Goal: Transaction & Acquisition: Purchase product/service

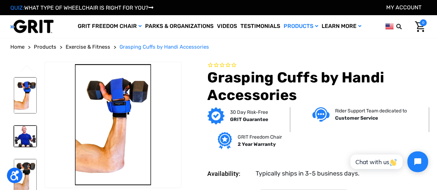
click at [25, 126] on img at bounding box center [25, 136] width 23 height 21
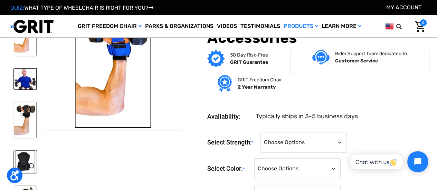
scroll to position [35, 0]
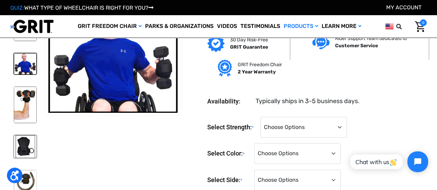
click at [22, 135] on img at bounding box center [25, 146] width 23 height 23
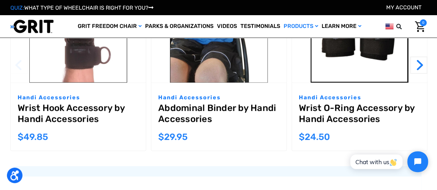
scroll to position [967, 0]
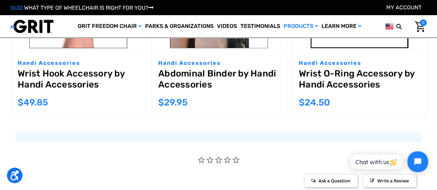
click at [61, 77] on link "Wrist Hook Accessory by Handi Accessories" at bounding box center [78, 80] width 121 height 25
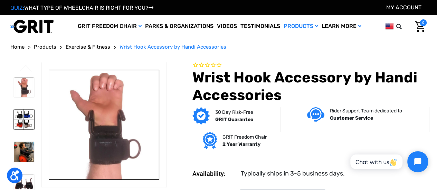
click at [24, 116] on img at bounding box center [24, 119] width 20 height 20
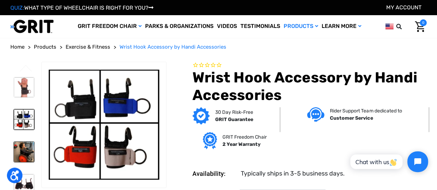
click at [23, 144] on img at bounding box center [24, 152] width 20 height 20
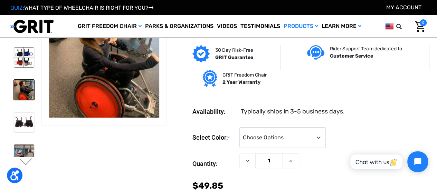
scroll to position [35, 0]
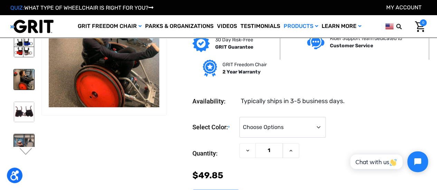
click at [23, 134] on img at bounding box center [24, 144] width 20 height 20
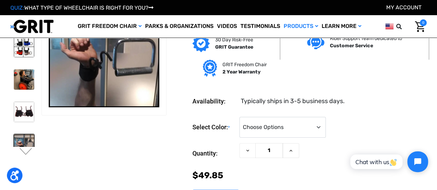
scroll to position [0, 0]
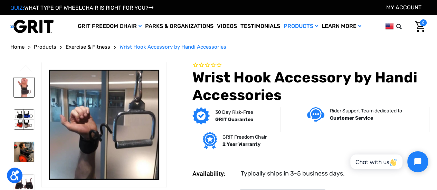
click at [24, 89] on img at bounding box center [24, 87] width 20 height 20
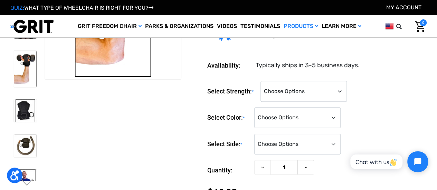
scroll to position [35, 0]
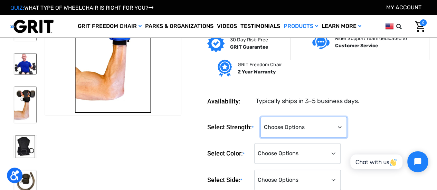
click at [343, 129] on select "Choose Options Standard Strength Grasping Cuff Heavy-Duty Grasping Cuff (+$20)" at bounding box center [303, 127] width 86 height 21
select select "1325"
click at [262, 117] on select "Choose Options Standard Strength Grasping Cuff Heavy-Duty Grasping Cuff (+$20)" at bounding box center [303, 127] width 86 height 21
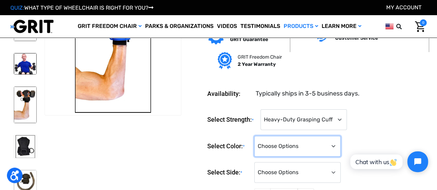
click at [325, 144] on select "Choose Options Black Blue on Black Red on Black" at bounding box center [297, 146] width 86 height 21
select select "1328"
click at [254, 136] on select "Choose Options Black Blue on Black Red on Black" at bounding box center [297, 146] width 86 height 21
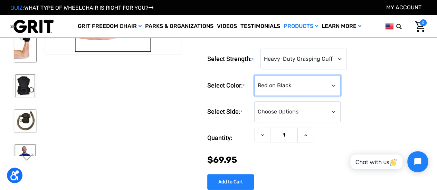
scroll to position [104, 0]
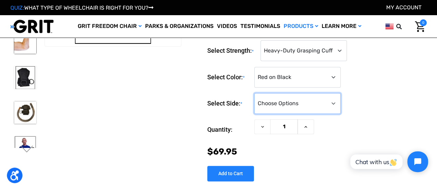
click at [301, 107] on select "Choose Options Left Right" at bounding box center [297, 103] width 86 height 21
select select "1329"
click at [254, 93] on select "Choose Options Left Right" at bounding box center [297, 103] width 86 height 21
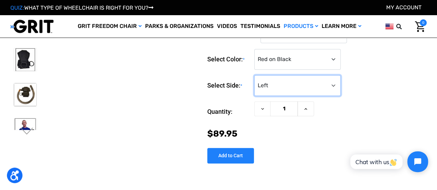
scroll to position [138, 0]
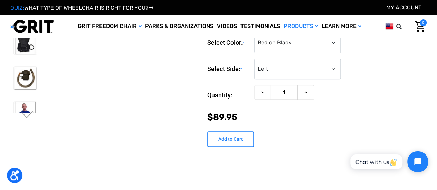
click at [227, 134] on input "Add to Cart" at bounding box center [230, 140] width 47 height 16
type input "Add to Cart"
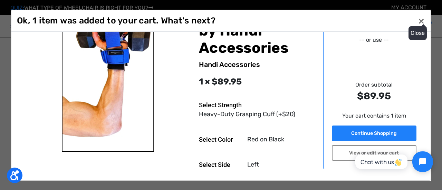
scroll to position [0, 0]
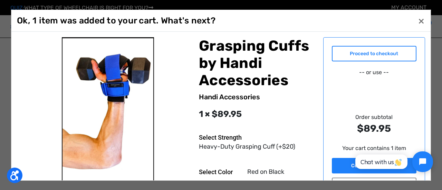
click at [357, 54] on link "Proceed to checkout" at bounding box center [374, 54] width 85 height 16
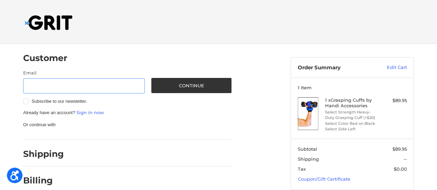
scroll to position [6, 0]
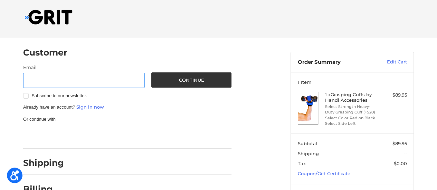
click at [101, 82] on input "Email" at bounding box center [84, 81] width 122 height 16
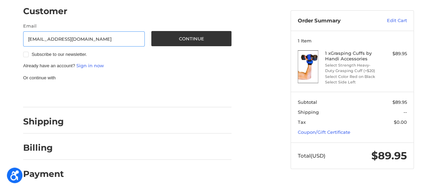
scroll to position [48, 0]
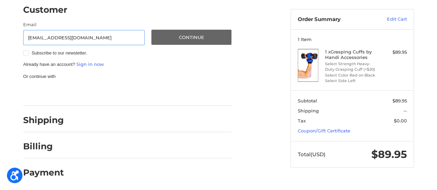
type input "mbennettbailey@gmail.com"
click at [186, 34] on button "Continue" at bounding box center [191, 37] width 80 height 15
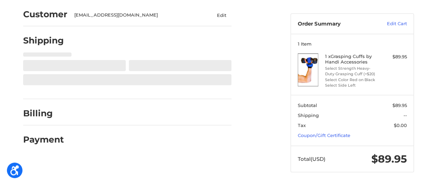
select select "US"
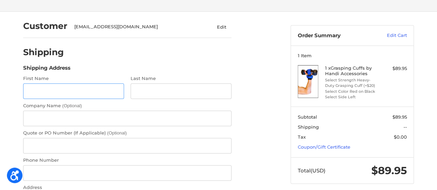
scroll to position [32, 0]
type input "7122 Pepper Tree Circle"
drag, startPoint x: 96, startPoint y: 89, endPoint x: 10, endPoint y: 76, distance: 86.3
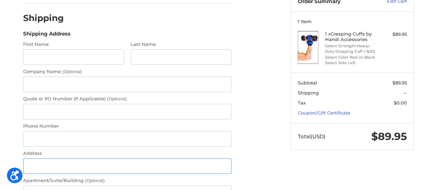
click at [47, 164] on input "Address" at bounding box center [127, 167] width 208 height 16
paste input "7122 Pepper Tree Circle"
type input "7122 Pepper Tree Circle"
click at [32, 58] on input "First Name" at bounding box center [73, 57] width 101 height 16
type input "Mark"
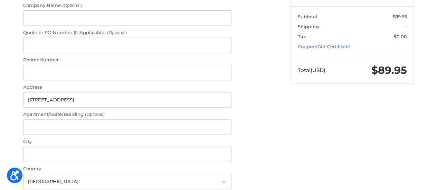
scroll to position [135, 0]
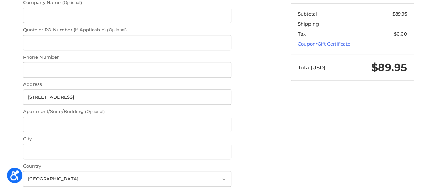
type input "Bailey"
click at [40, 70] on input "Phone Number" at bounding box center [127, 70] width 208 height 16
type input "9312671493"
click at [59, 154] on input "City" at bounding box center [127, 152] width 208 height 16
type input "z"
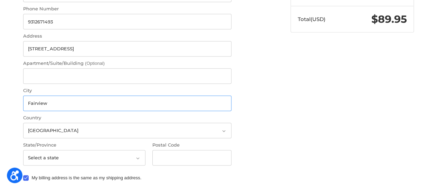
scroll to position [204, 0]
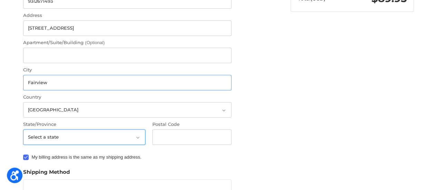
type input "Fairview"
click at [94, 134] on select "Select a state Alabama Alaska American Samoa Arizona Arkansas Armed Forces Amer…" at bounding box center [84, 138] width 122 height 16
select select "TN"
click at [23, 130] on select "Select a state Alabama Alaska American Samoa Arizona Arkansas Armed Forces Amer…" at bounding box center [84, 138] width 122 height 16
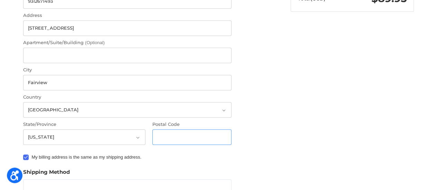
click at [180, 137] on input "Postal Code" at bounding box center [191, 138] width 79 height 16
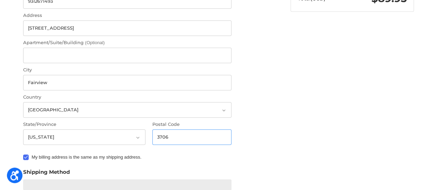
type input "37062"
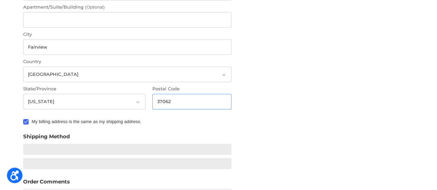
scroll to position [274, 0]
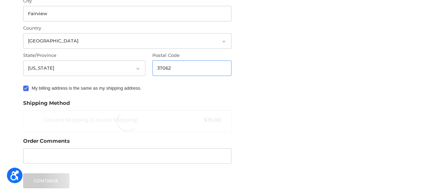
radio input "true"
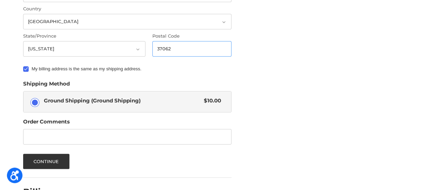
scroll to position [308, 0]
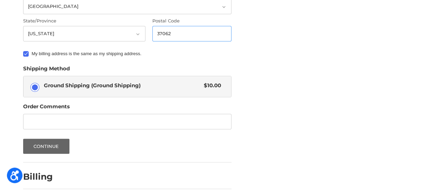
type input "37062"
click at [54, 141] on button "Continue" at bounding box center [46, 146] width 46 height 15
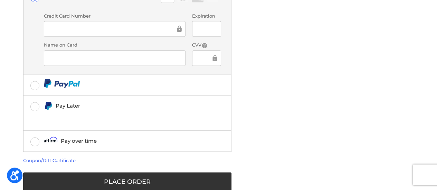
scroll to position [228, 0]
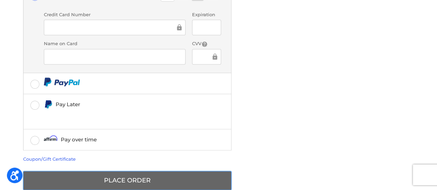
click at [121, 171] on button "Place Order" at bounding box center [127, 180] width 208 height 19
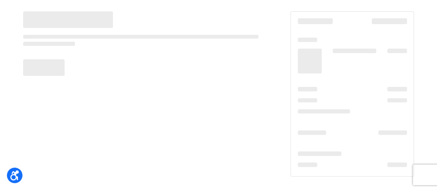
scroll to position [46, 0]
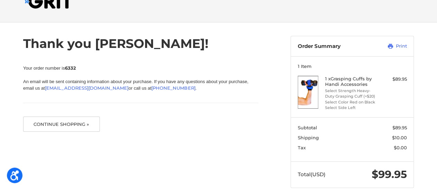
scroll to position [32, 0]
